Goal: Information Seeking & Learning: Learn about a topic

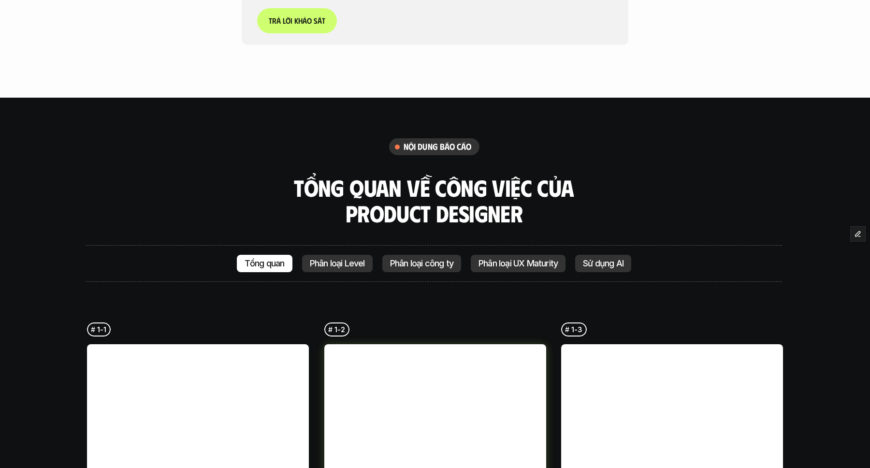
scroll to position [2292, 0]
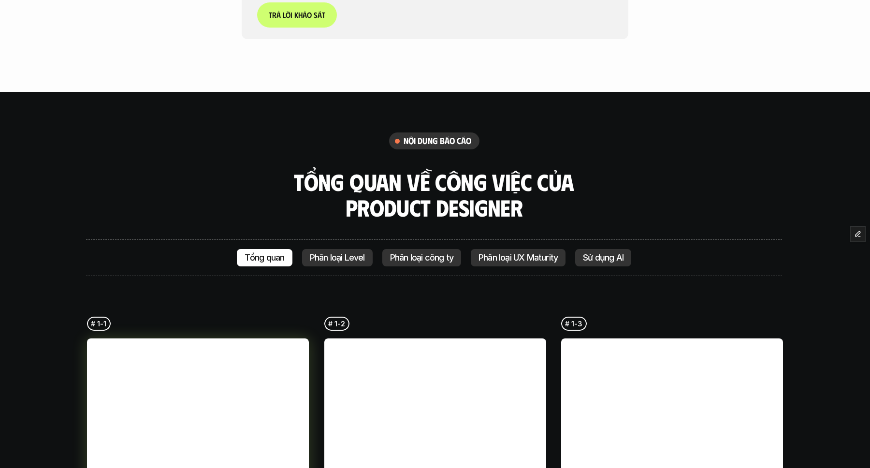
click at [279, 338] on link at bounding box center [198, 449] width 222 height 222
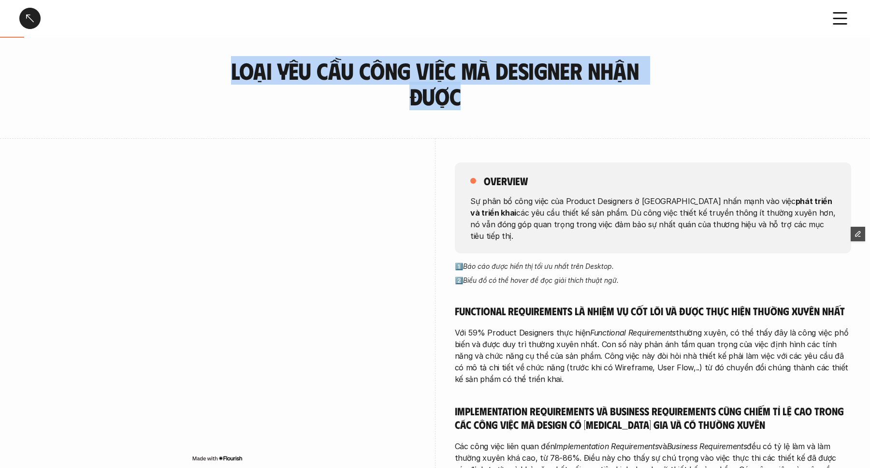
drag, startPoint x: 230, startPoint y: 71, endPoint x: 497, endPoint y: 106, distance: 268.9
click at [497, 106] on h3 "Loại yêu cầu công việc mà designer nhận được" at bounding box center [434, 83] width 411 height 51
copy h3 "Loại yêu cầu công việc mà designer nhận được"
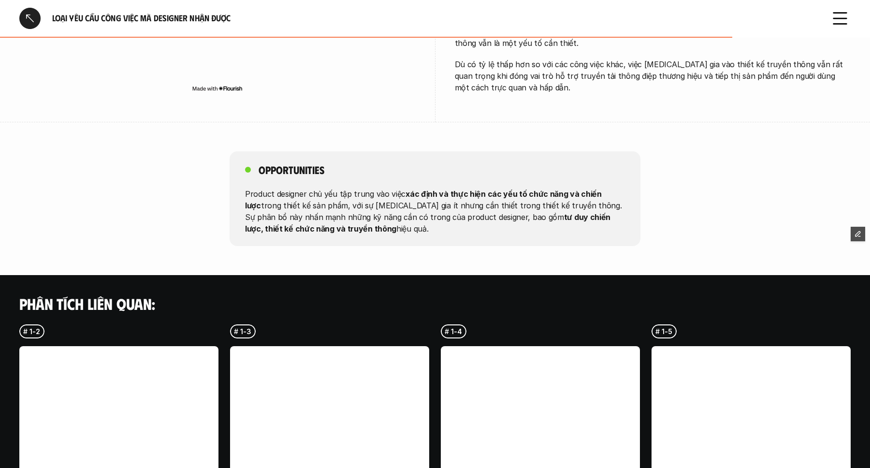
scroll to position [550, 0]
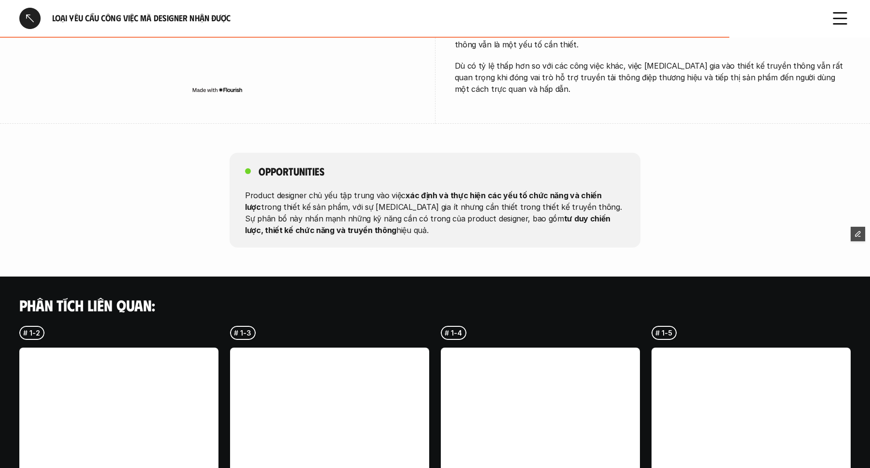
click at [31, 17] on div at bounding box center [29, 18] width 21 height 21
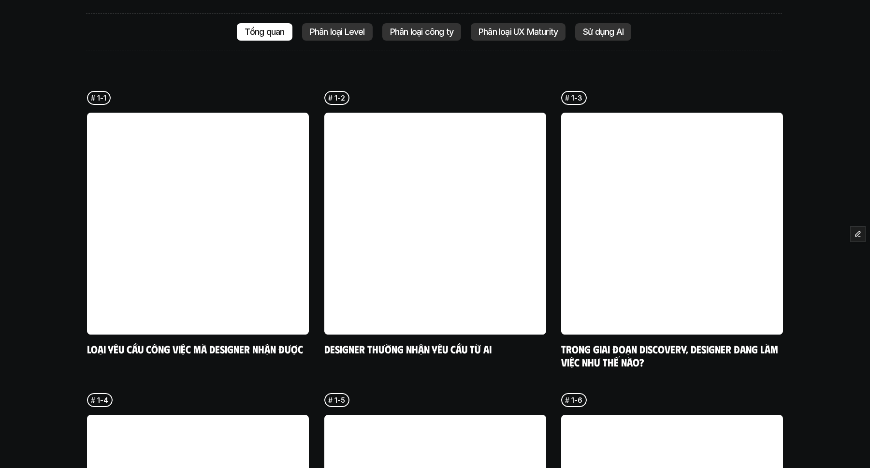
click at [346, 27] on p "Phân loại Level" at bounding box center [337, 32] width 55 height 10
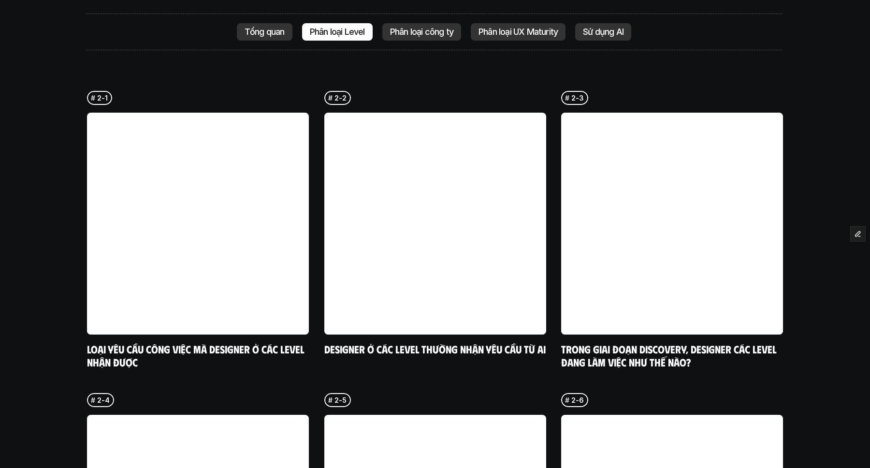
click at [412, 27] on p "Phân loại công ty" at bounding box center [421, 32] width 63 height 10
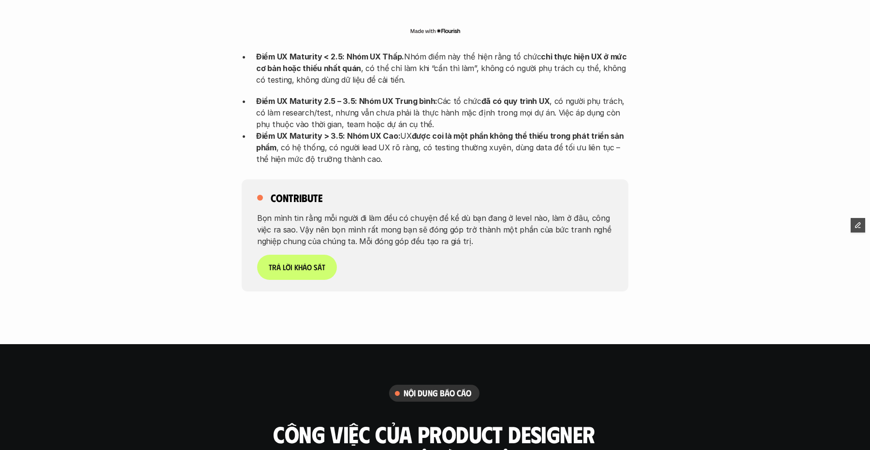
scroll to position [2224, 0]
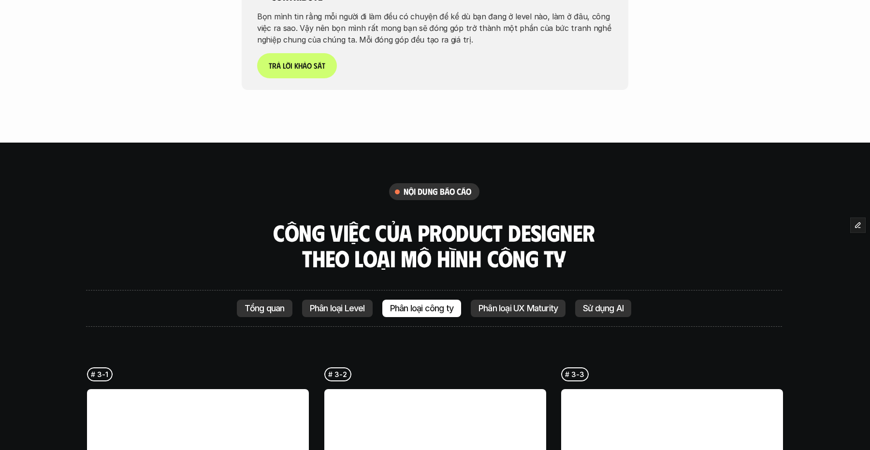
drag, startPoint x: 273, startPoint y: 284, endPoint x: 278, endPoint y: 283, distance: 4.9
click at [273, 303] on p "Tổng quan" at bounding box center [264, 308] width 40 height 10
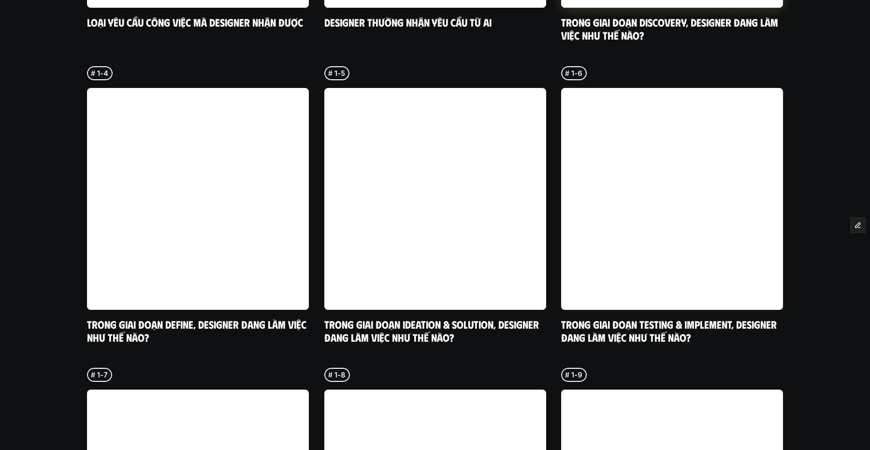
scroll to position [3116, 0]
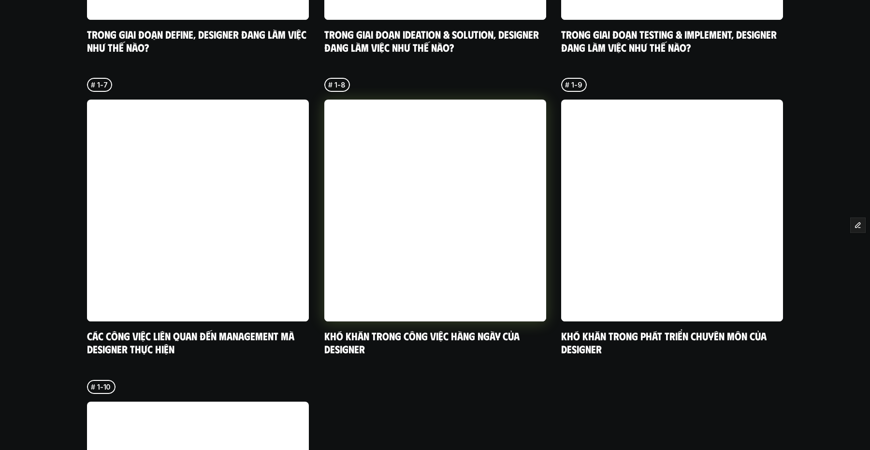
click at [470, 219] on link at bounding box center [435, 211] width 222 height 222
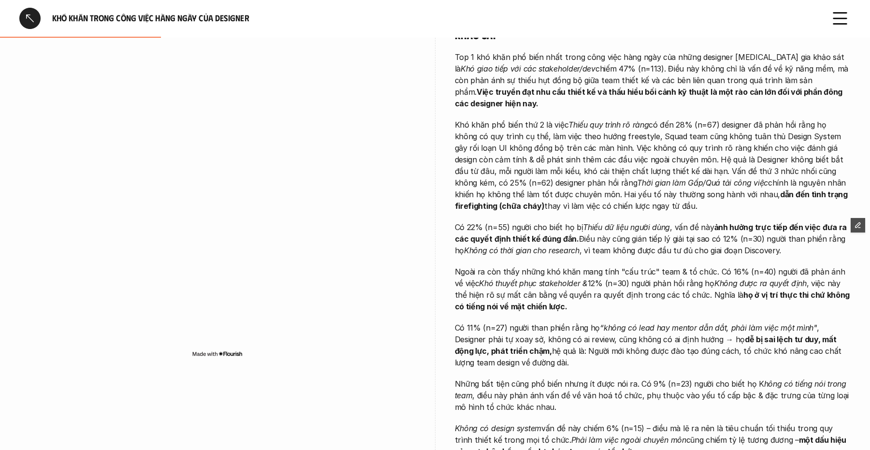
scroll to position [288, 0]
